Goal: Task Accomplishment & Management: Use online tool/utility

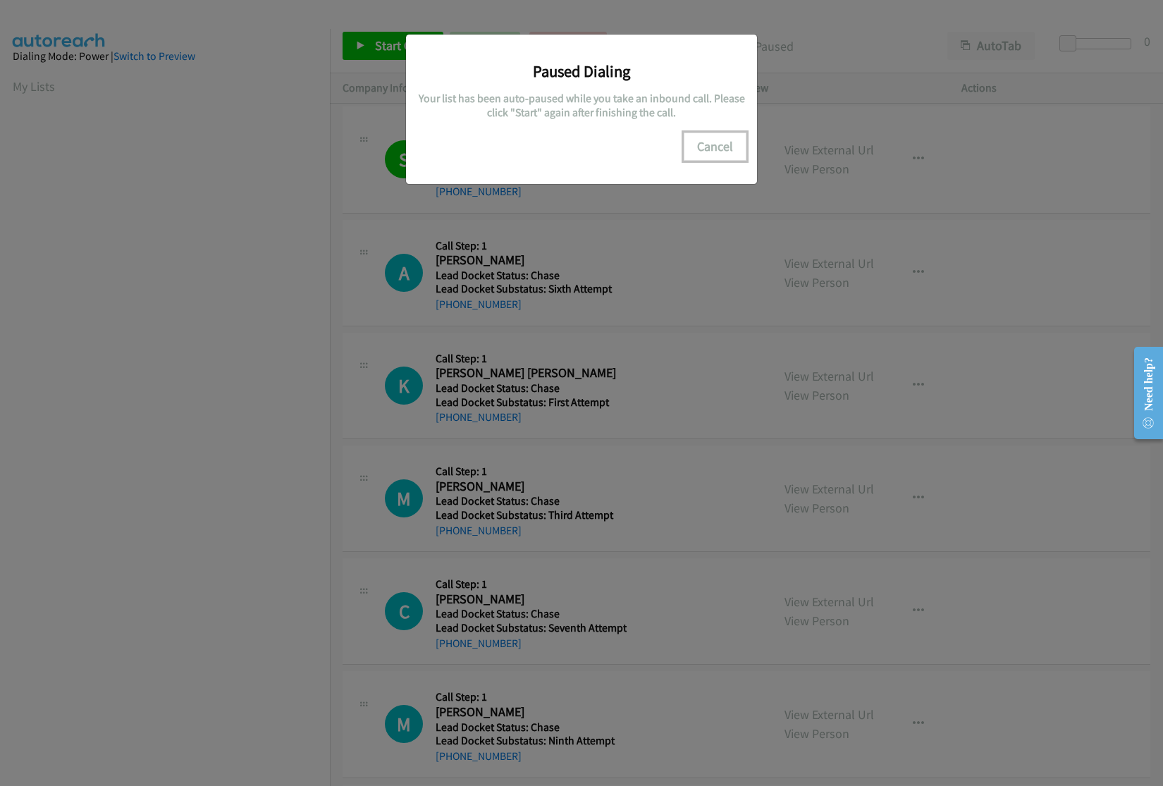
click at [725, 147] on button "Cancel" at bounding box center [715, 147] width 63 height 28
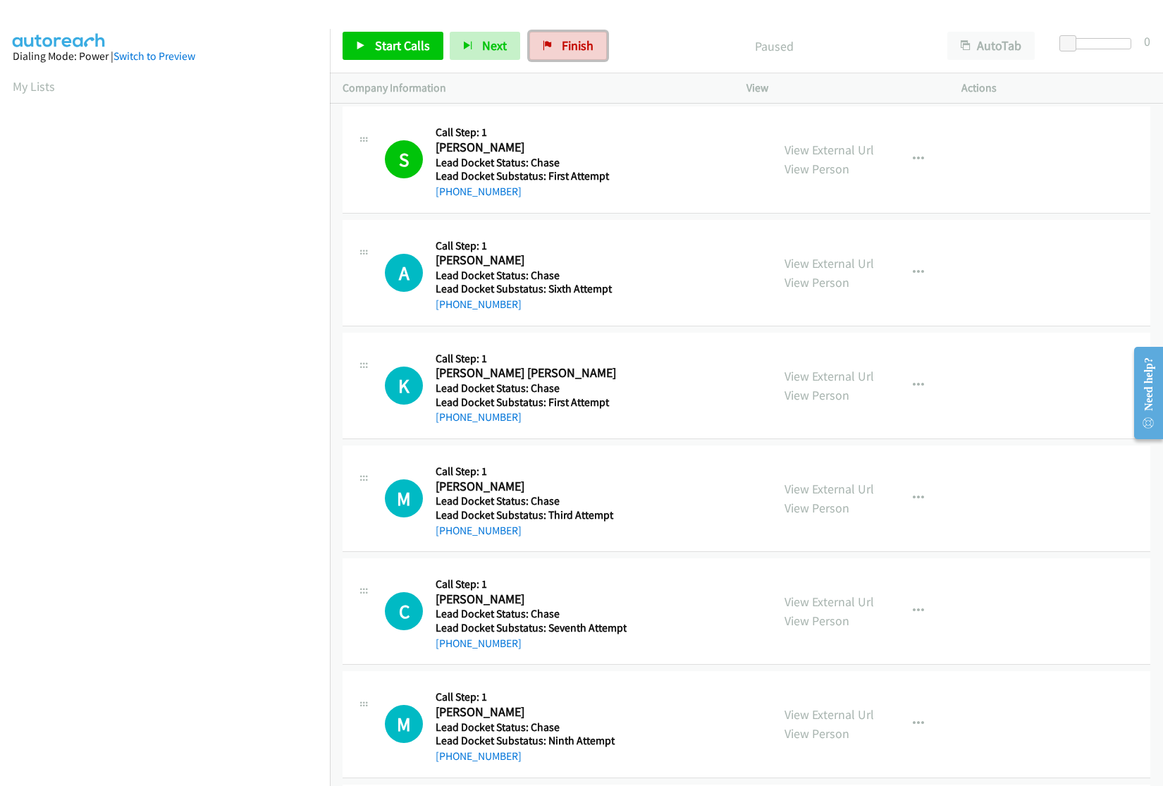
drag, startPoint x: 544, startPoint y: 51, endPoint x: 640, endPoint y: 61, distance: 97.1
click at [544, 51] on link "Finish" at bounding box center [568, 46] width 78 height 28
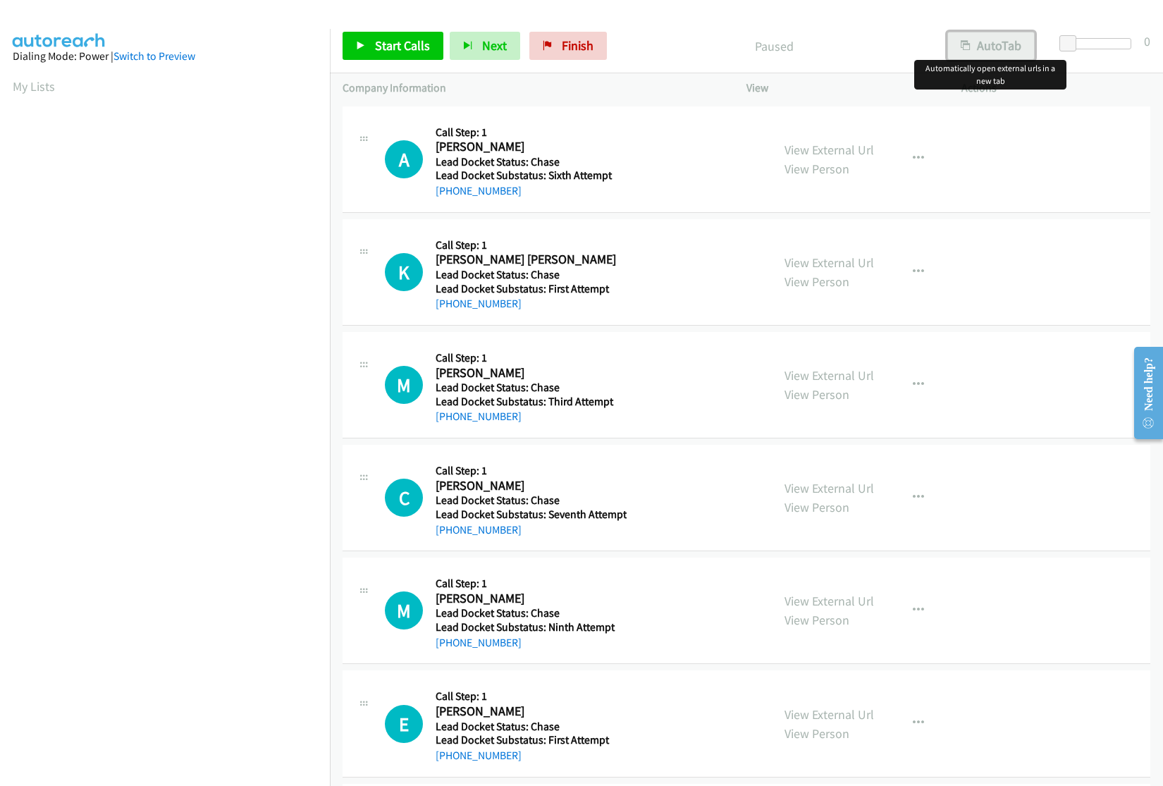
click at [1003, 46] on button "AutoTab" at bounding box center [990, 46] width 87 height 28
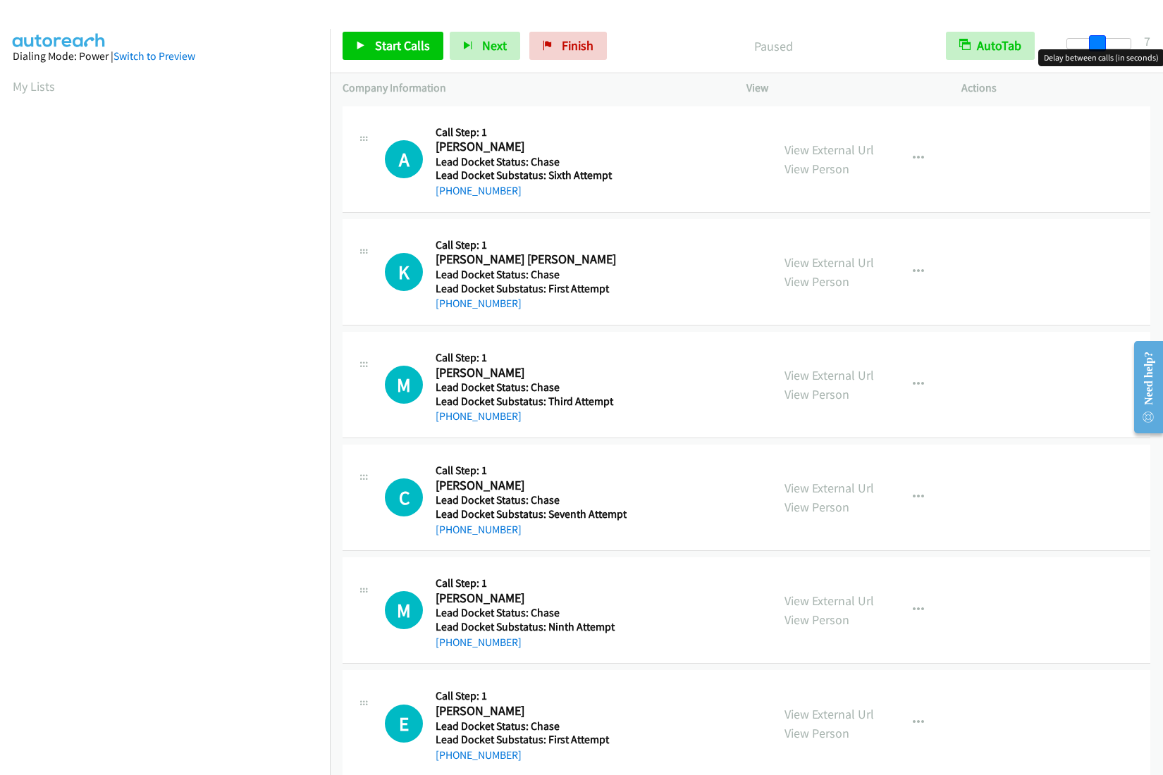
drag, startPoint x: 1074, startPoint y: 44, endPoint x: 1102, endPoint y: 44, distance: 27.5
click at [1102, 44] on span at bounding box center [1097, 43] width 17 height 17
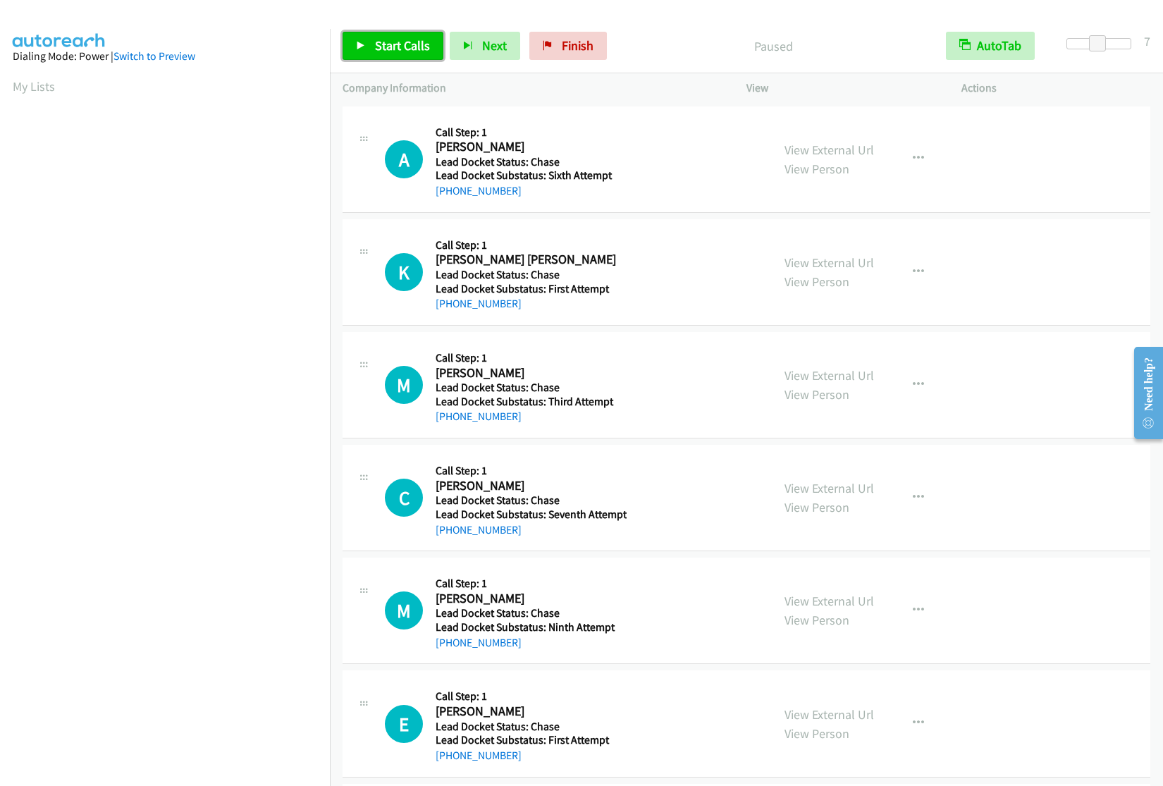
click at [379, 44] on span "Start Calls" at bounding box center [402, 45] width 55 height 16
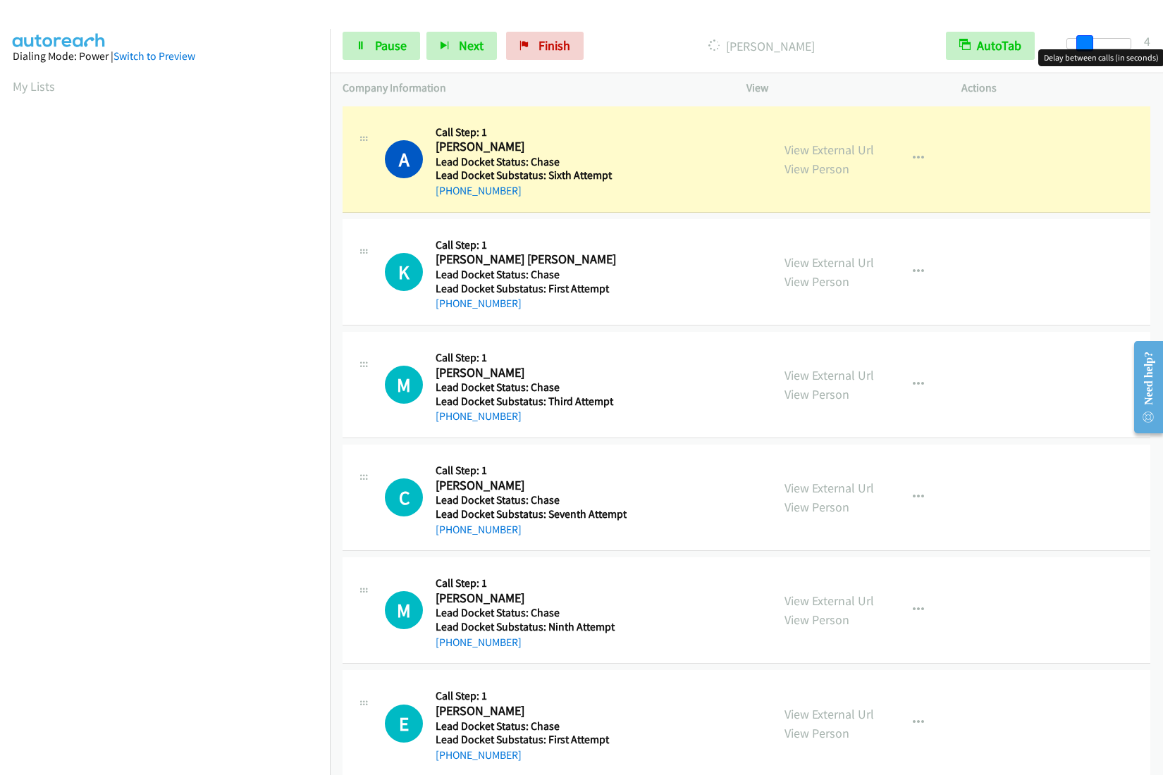
drag, startPoint x: 1095, startPoint y: 49, endPoint x: 1083, endPoint y: 49, distance: 12.7
click at [1083, 49] on body "Start Calls Pause Next Finish [PERSON_NAME] AutoTab AutoTab 4 Company Informati…" at bounding box center [581, 33] width 1163 height 67
click at [1091, 41] on span at bounding box center [1089, 43] width 17 height 17
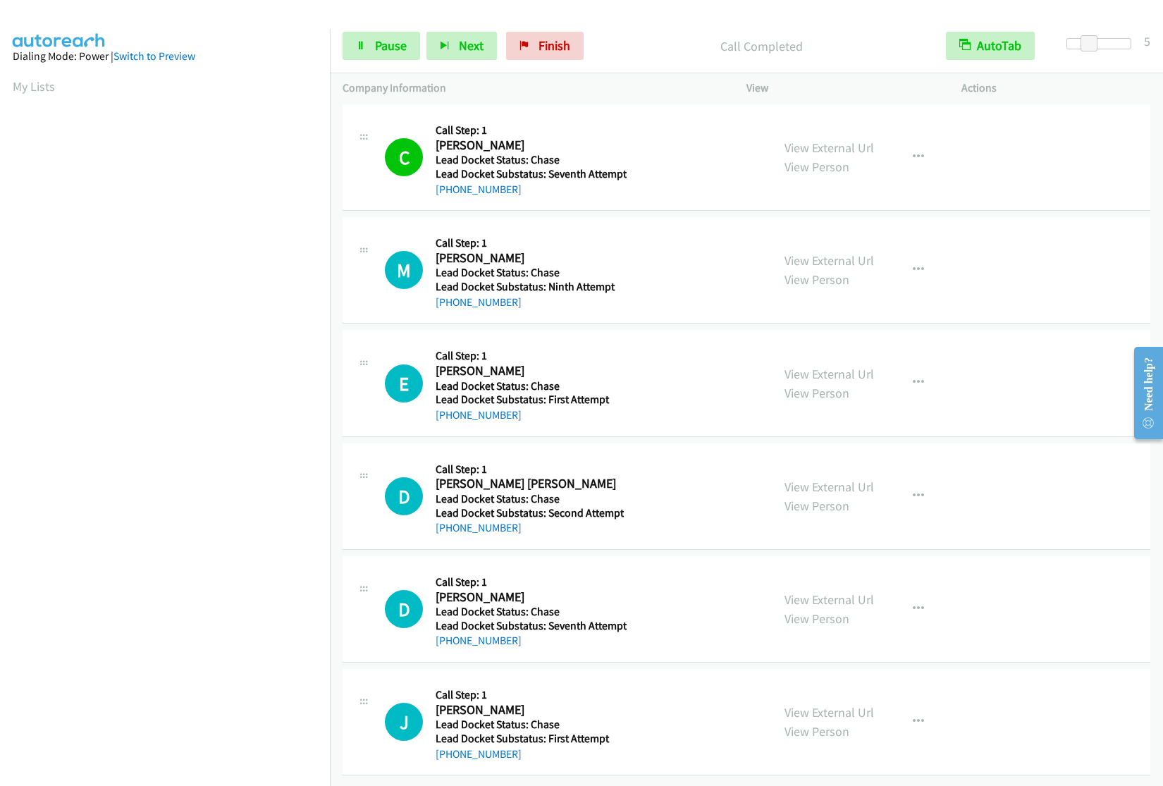
scroll to position [351, 0]
